Goal: Task Accomplishment & Management: Use online tool/utility

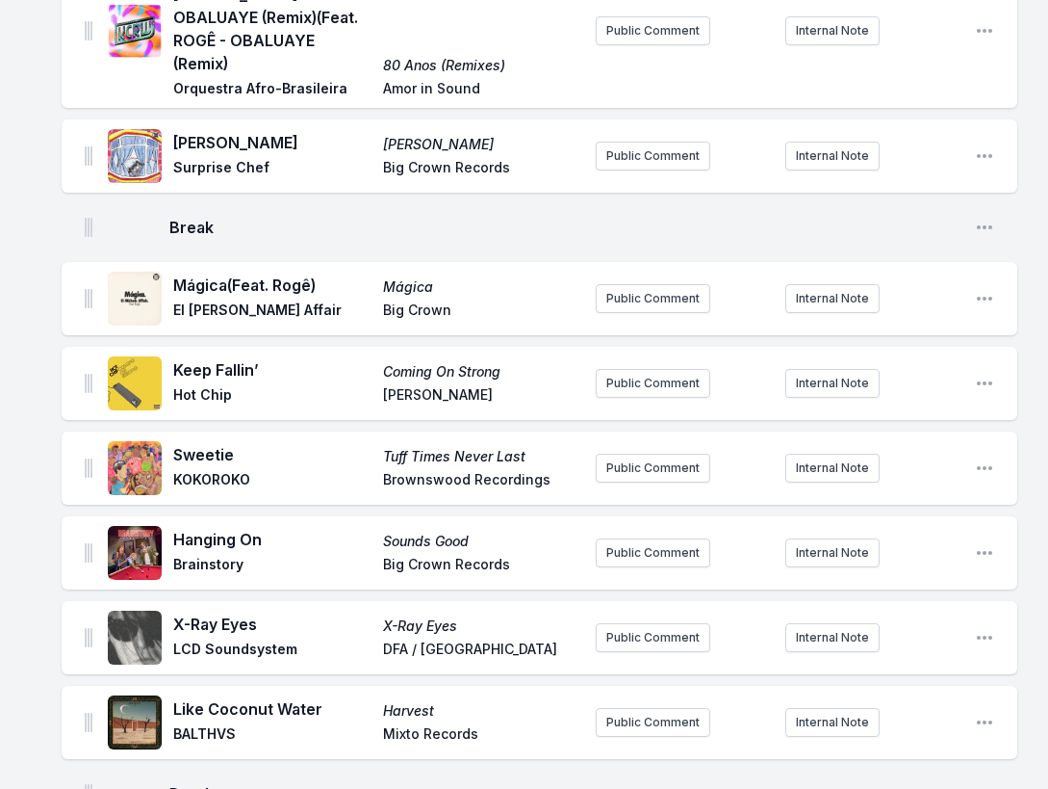
scroll to position [688, 0]
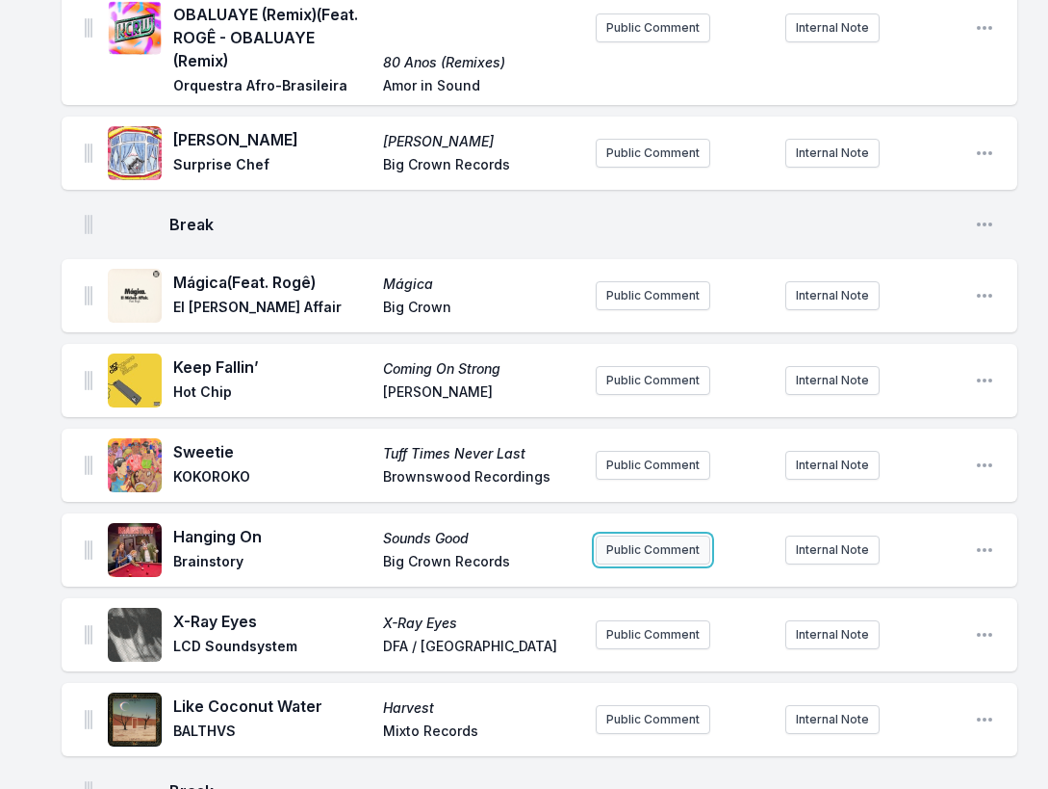
click at [660, 535] on button "Public Comment" at bounding box center [653, 549] width 115 height 29
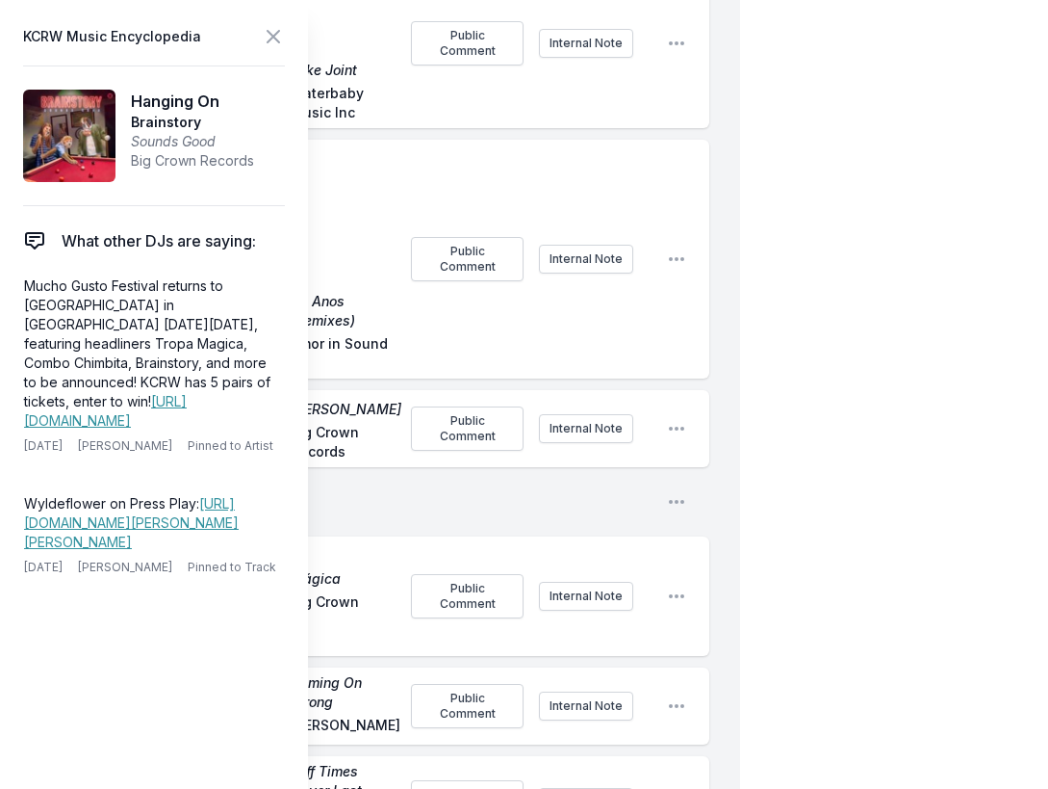
drag, startPoint x: 141, startPoint y: 461, endPoint x: 13, endPoint y: 287, distance: 216.3
click at [13, 287] on aside "KCRW Music Encyclopedia Hanging On Brainstory Sounds Good Big Crown Records Wha…" at bounding box center [154, 394] width 308 height 789
copy p "Mucho Gusto Festival returns to [GEOGRAPHIC_DATA] in [GEOGRAPHIC_DATA] [DATE][D…"
click at [668, 189] on div "[PERSON_NAME] feat. [PERSON_NAME] - OBALUAYE (Remix) (Feat. ROGÊ - OBALUAYE (R…" at bounding box center [386, 259] width 648 height 239
click at [268, 36] on icon at bounding box center [273, 36] width 23 height 23
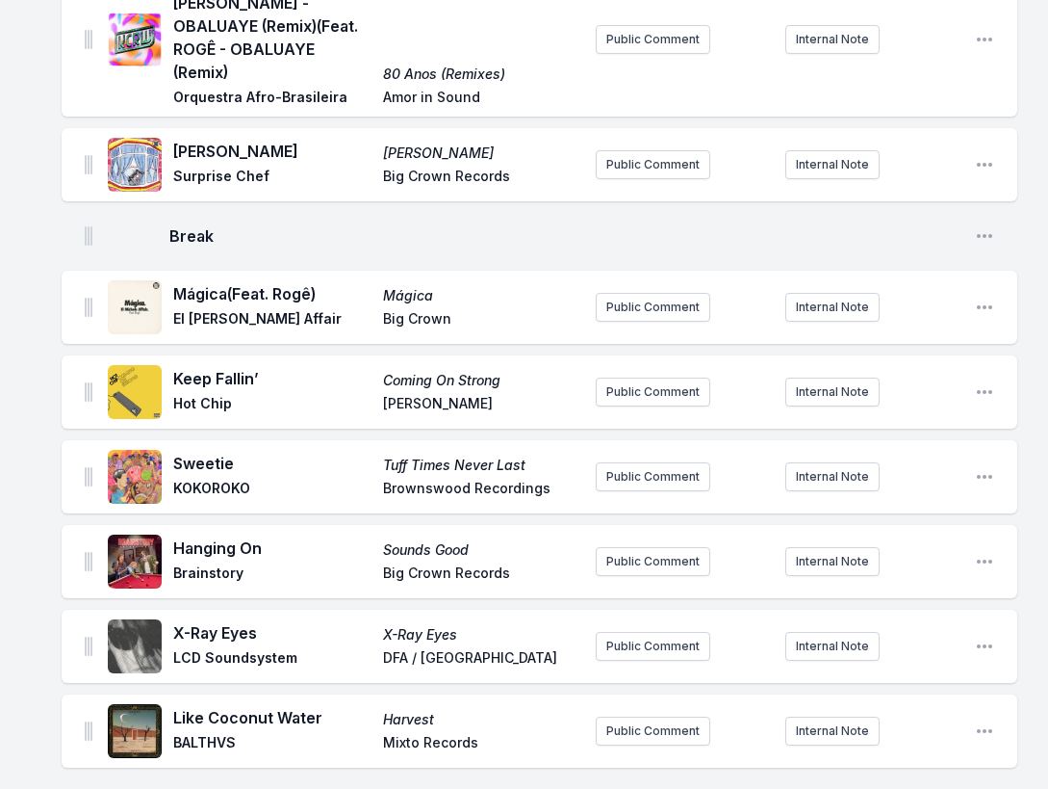
scroll to position [688, 0]
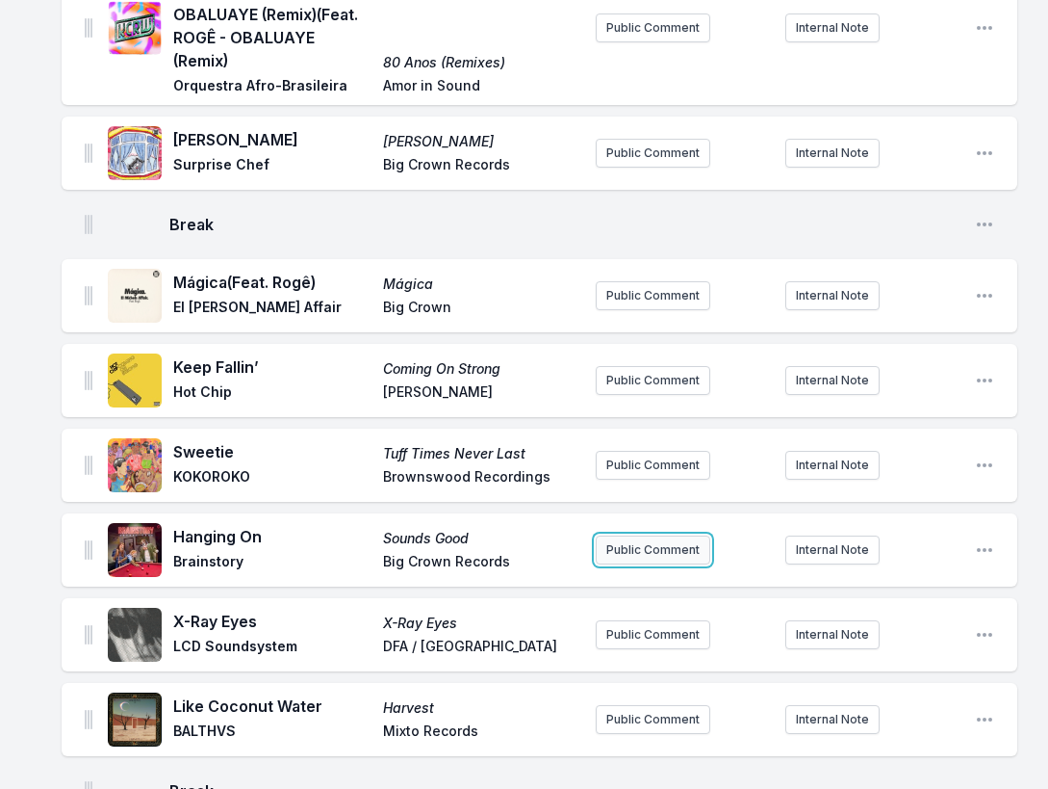
click at [653, 535] on button "Public Comment" at bounding box center [653, 549] width 115 height 29
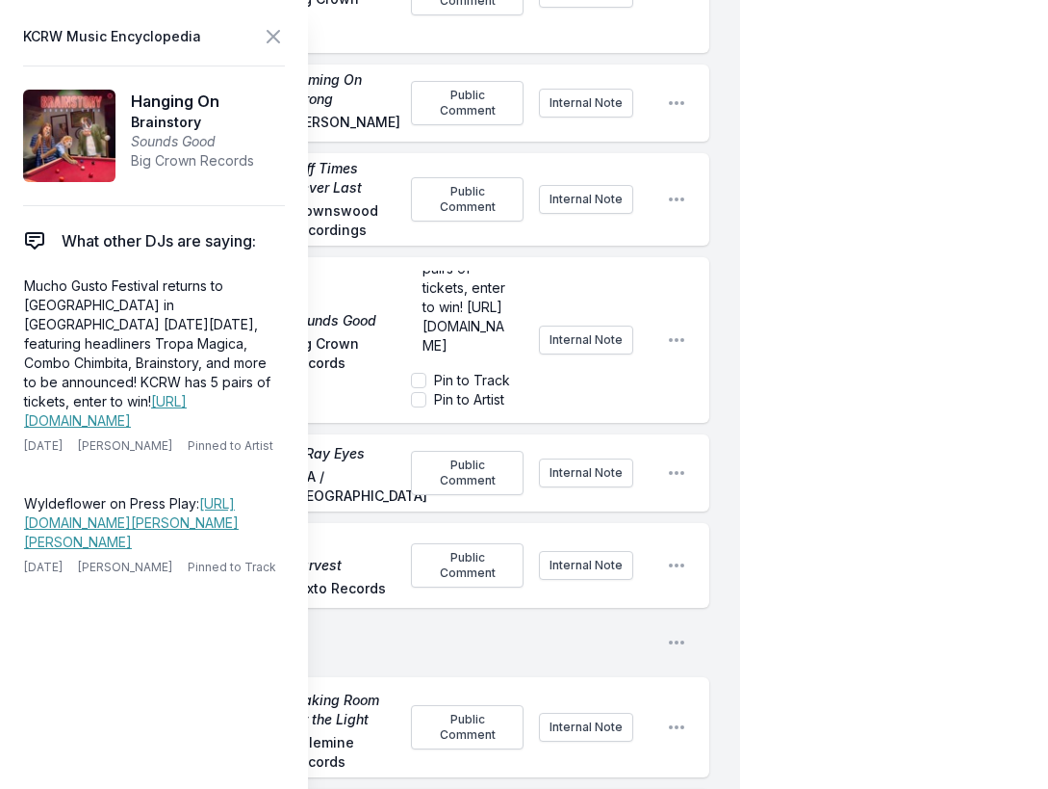
scroll to position [1286, 0]
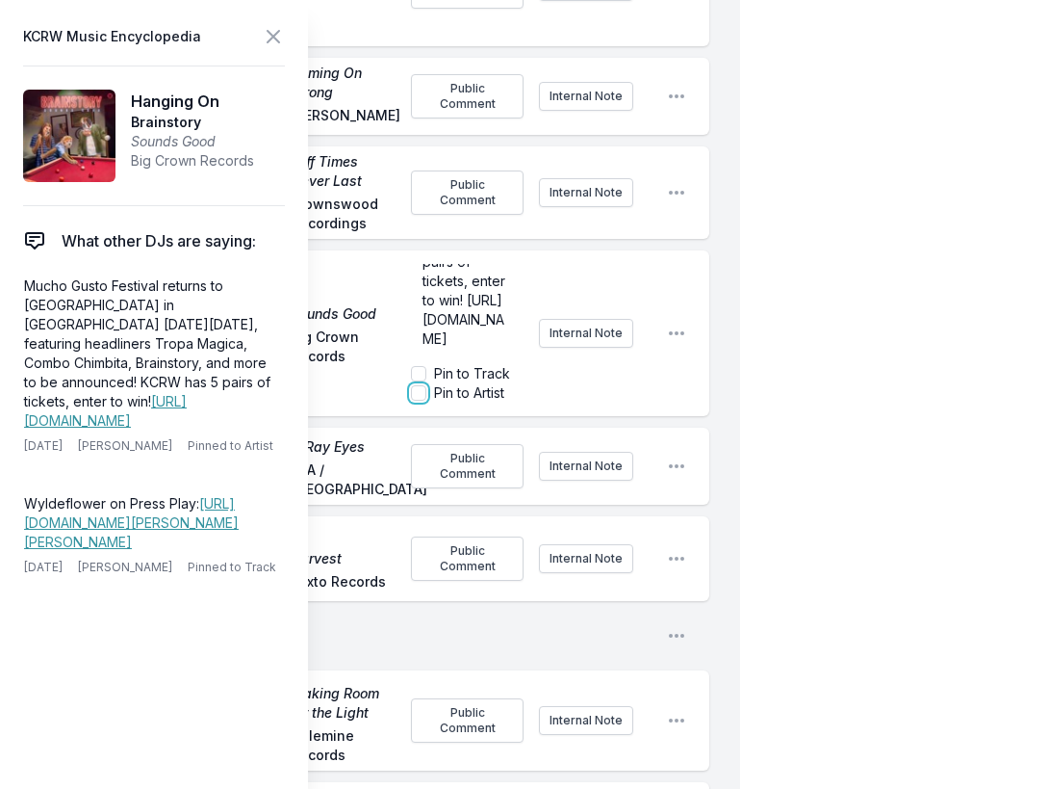
click at [420, 385] on input "Pin to Artist" at bounding box center [418, 392] width 15 height 15
checkbox input "true"
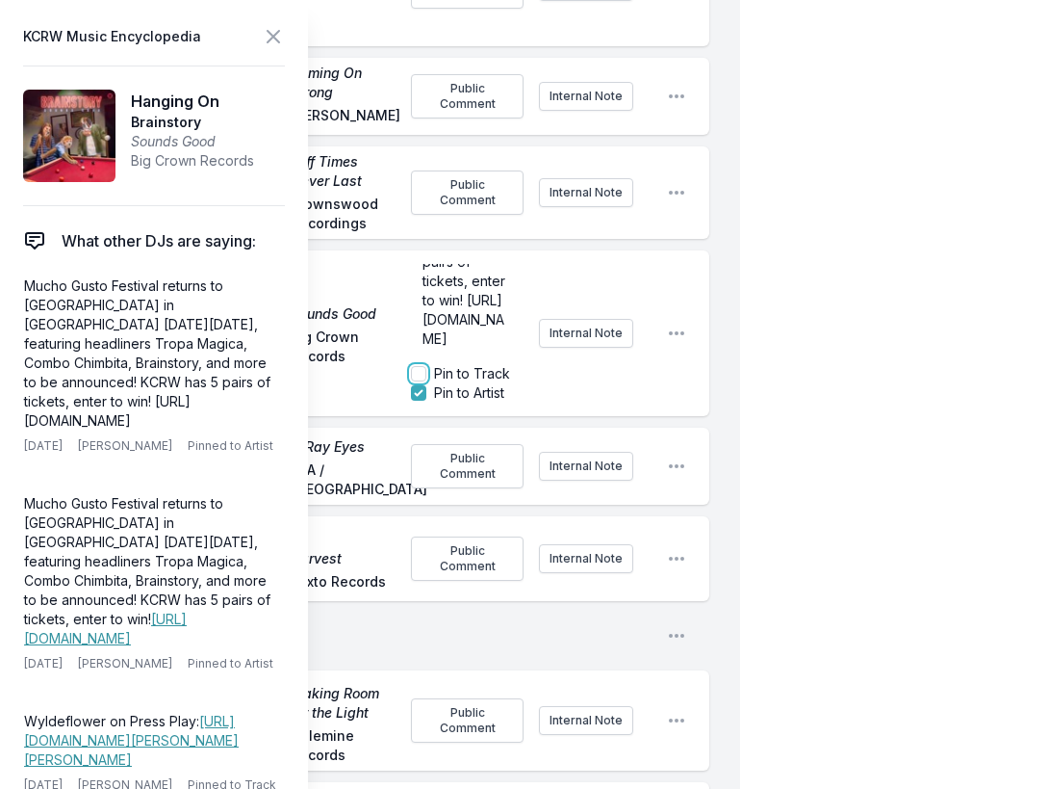
click at [423, 366] on input "Pin to Track" at bounding box center [418, 373] width 15 height 15
checkbox input "false"
checkbox input "true"
click at [418, 385] on input "Pin to Artist" at bounding box center [418, 392] width 15 height 15
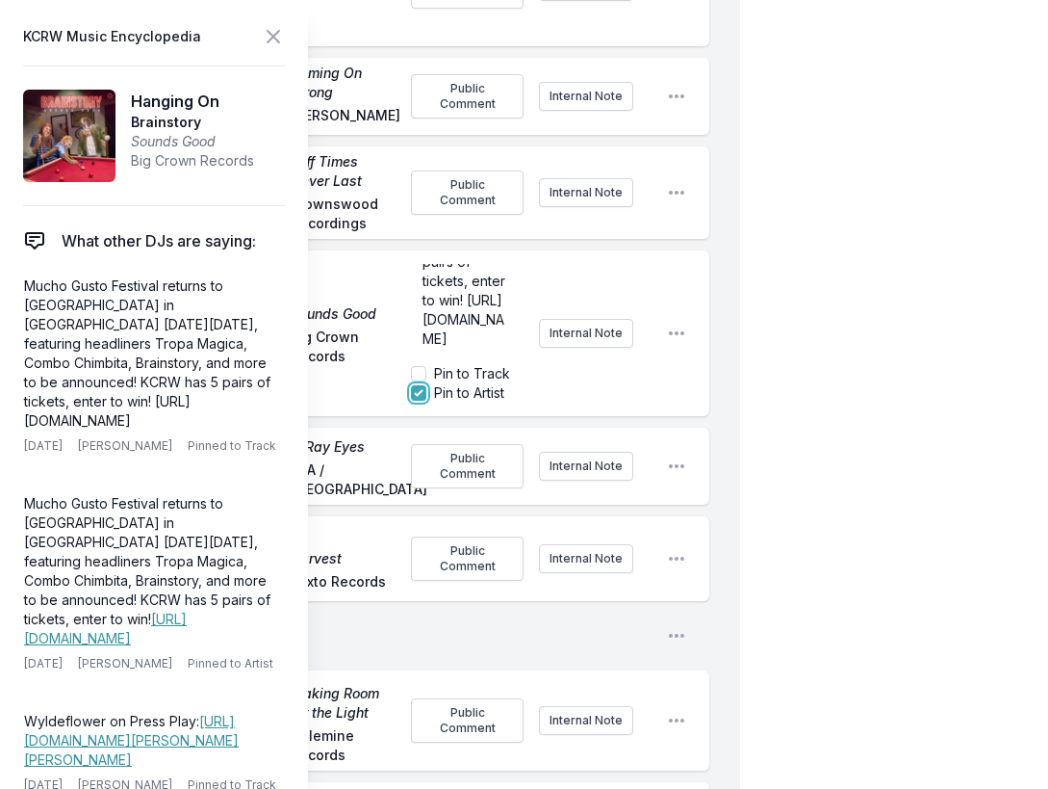
checkbox input "false"
checkbox input "true"
checkbox input "false"
checkbox input "true"
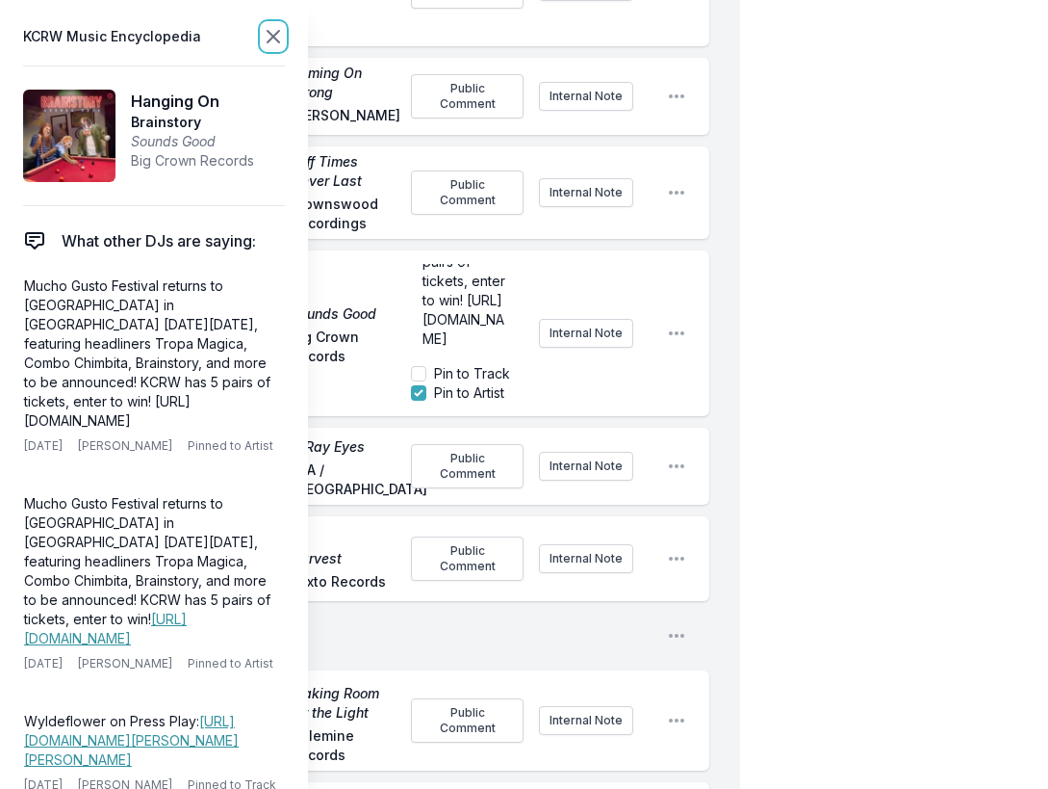
scroll to position [0, 0]
click at [282, 38] on icon at bounding box center [273, 36] width 23 height 23
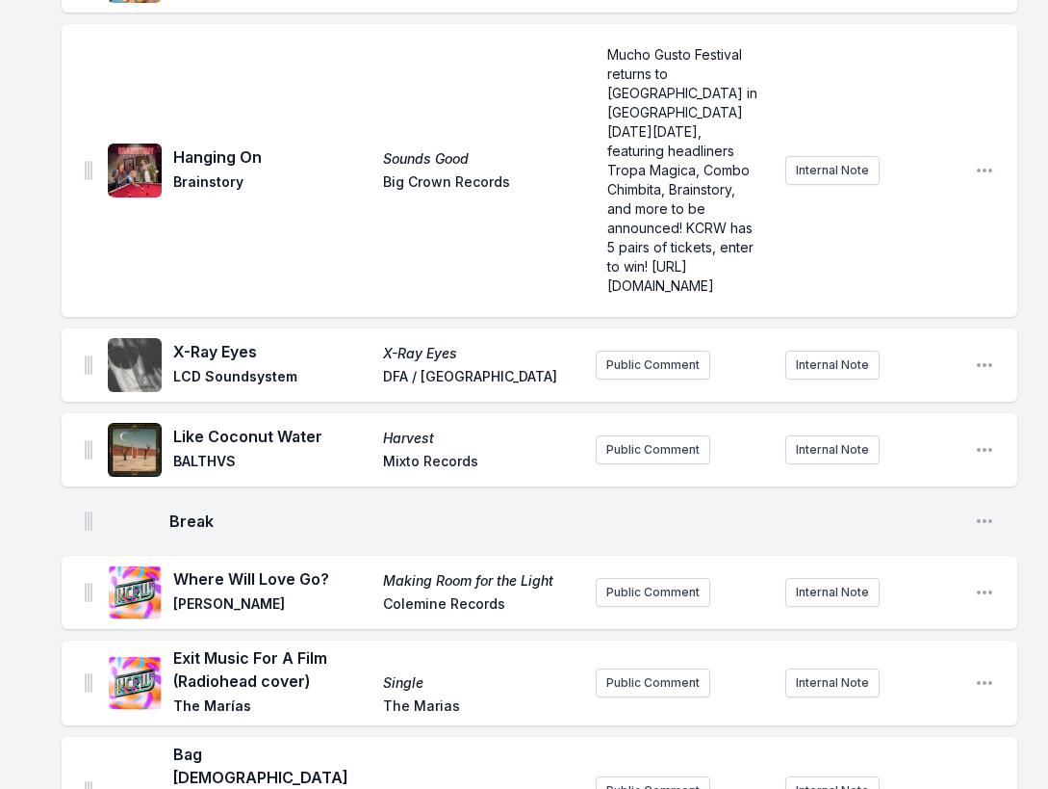
scroll to position [1178, 0]
click at [986, 168] on icon "Open playlist item options" at bounding box center [984, 170] width 15 height 4
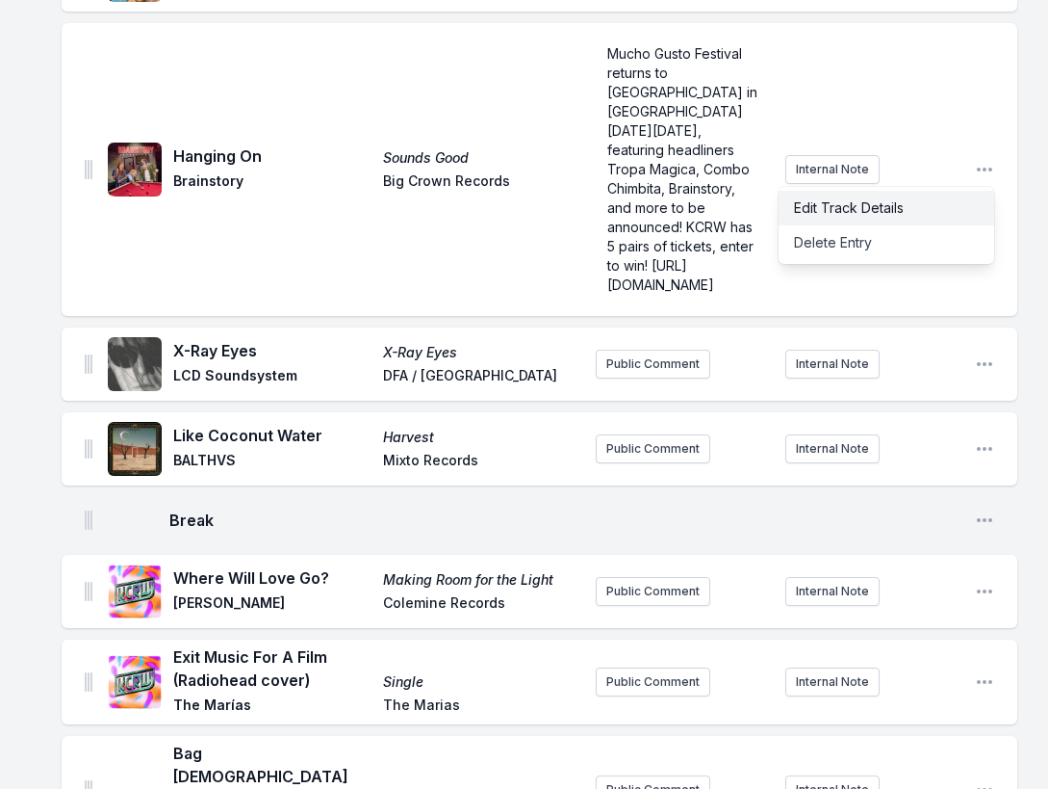
click at [937, 191] on button "Edit Track Details" at bounding box center [887, 208] width 216 height 35
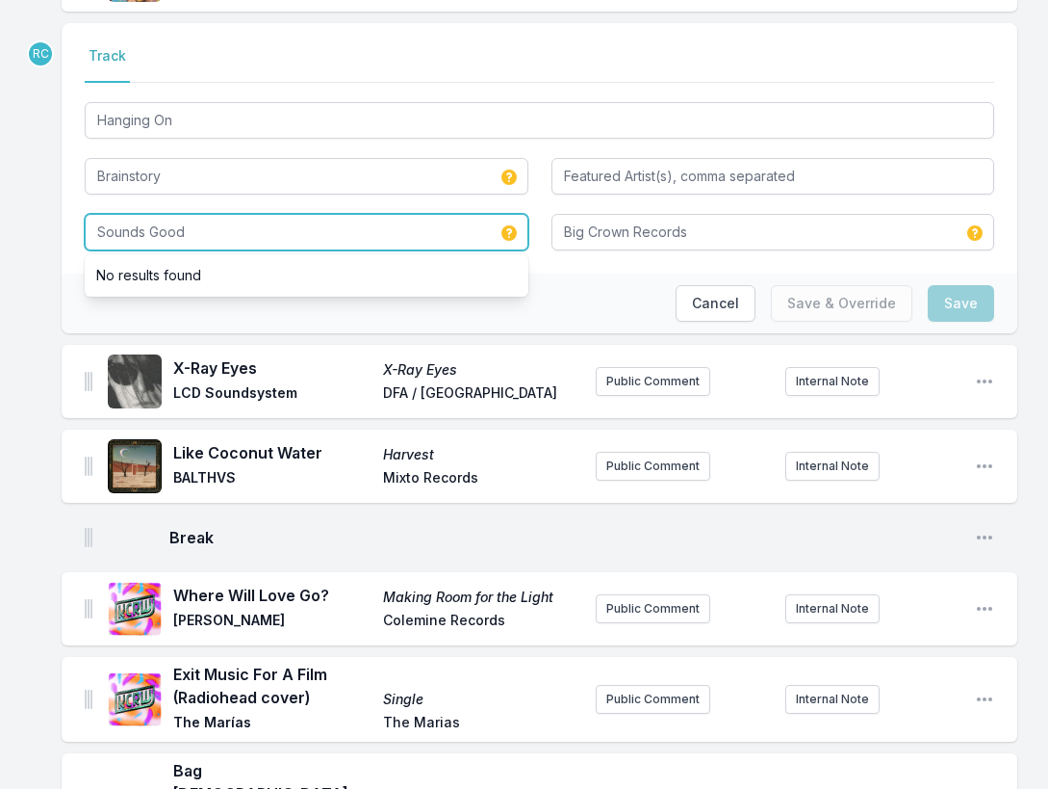
drag, startPoint x: 248, startPoint y: 165, endPoint x: 209, endPoint y: 141, distance: 46.2
click at [209, 141] on div "Hanging On Brainstory Sounds Good No results found Big Crown Records" at bounding box center [540, 174] width 910 height 152
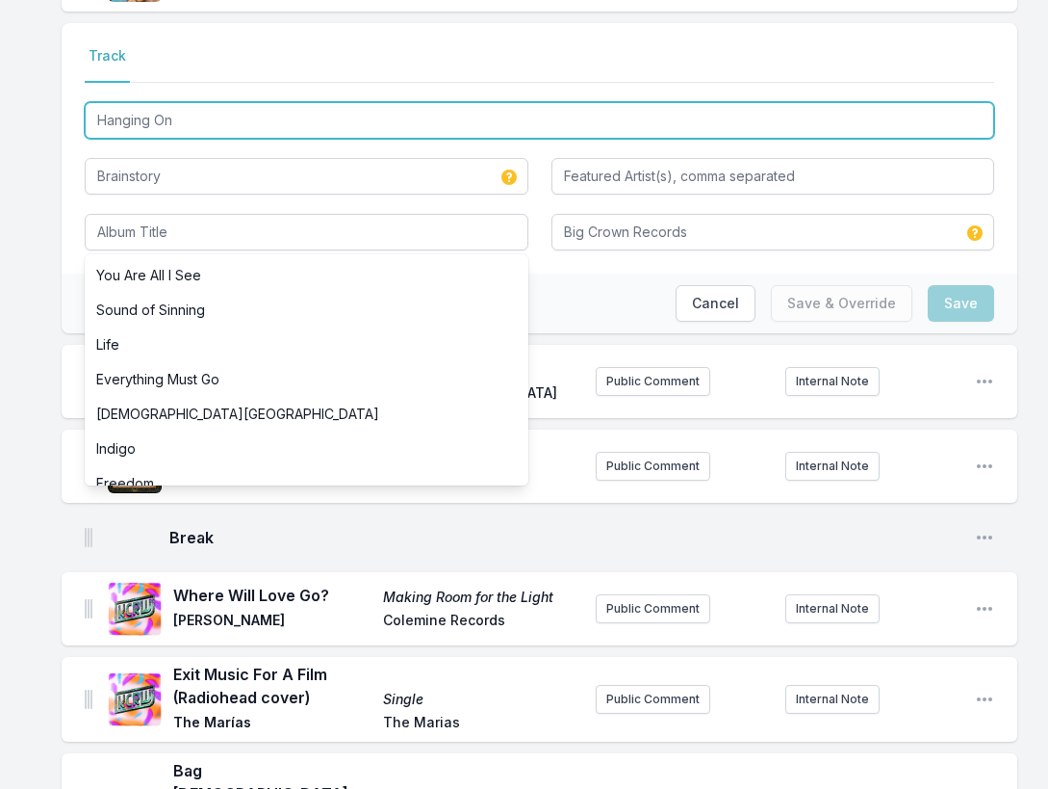
drag, startPoint x: 236, startPoint y: 57, endPoint x: 236, endPoint y: 37, distance: 20.2
click at [236, 98] on div "Hanging On" at bounding box center [540, 118] width 910 height 40
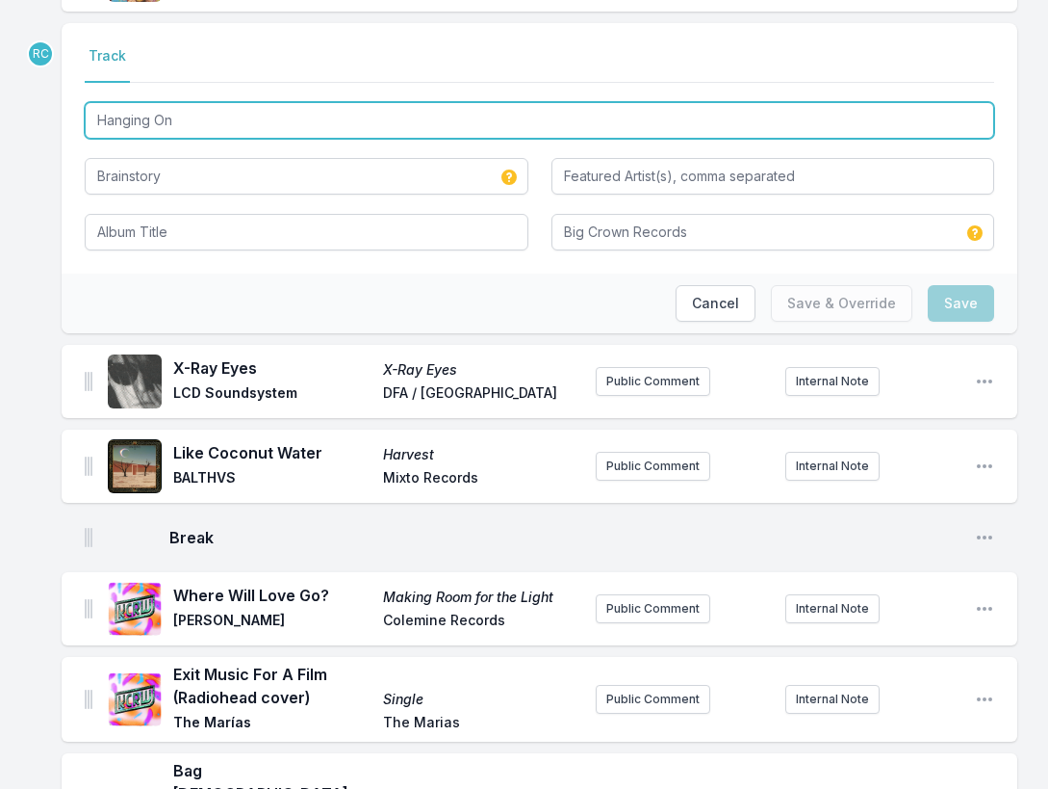
paste input "A Wonderful Why"
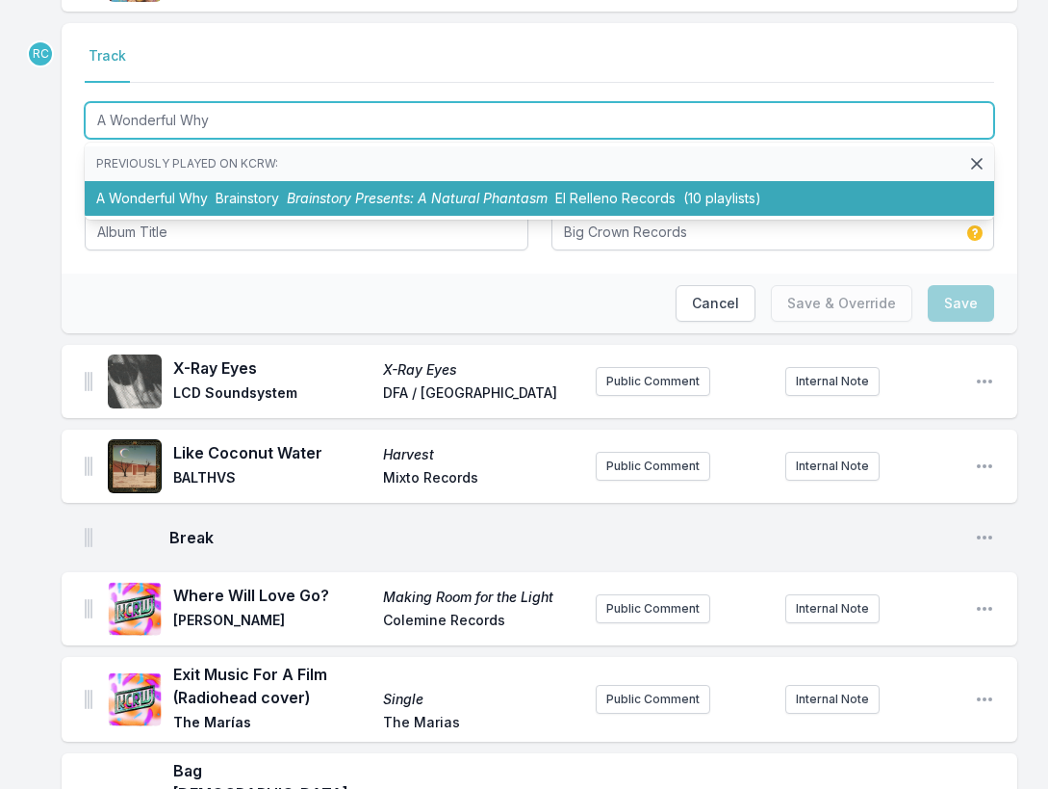
click at [214, 181] on li "A Wonderful Why Brainstory Brainstory Presents: A Natural Phantasm El Relleno R…" at bounding box center [540, 198] width 910 height 35
type input "Hanging On"
type input "Sounds Good"
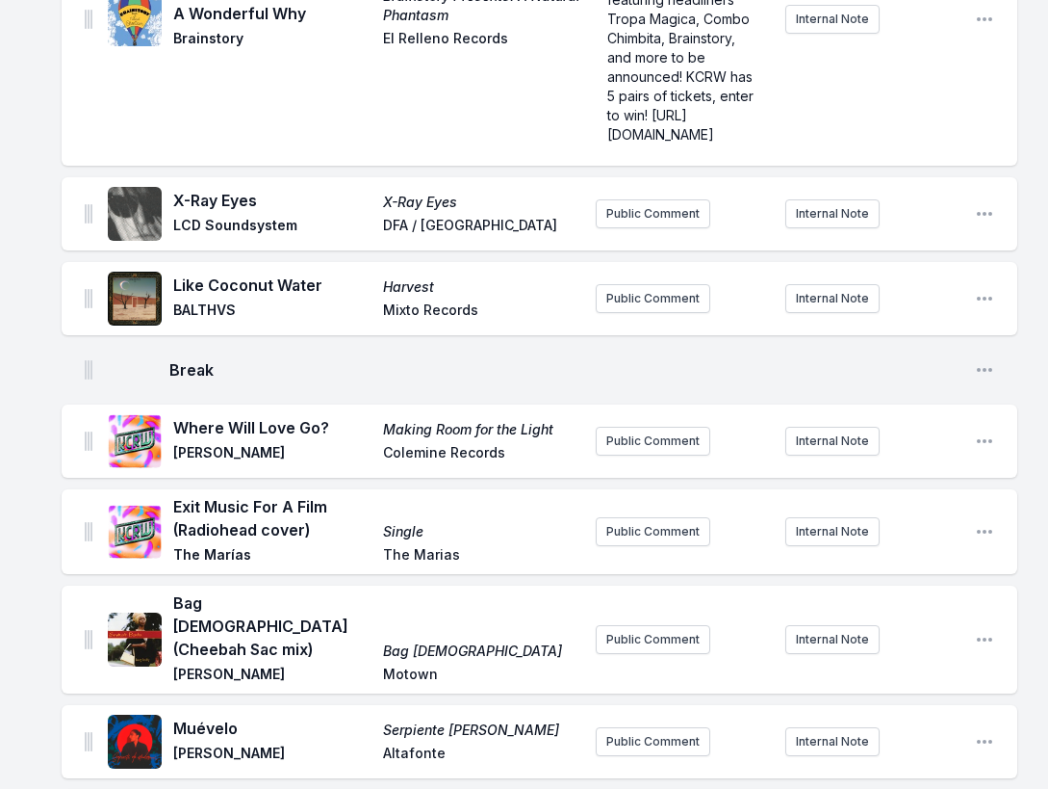
scroll to position [1333, 0]
